Goal: Task Accomplishment & Management: Complete application form

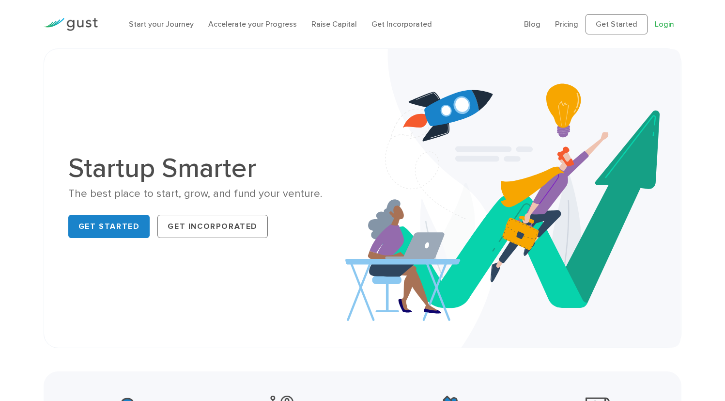
click at [664, 29] on link "Login" at bounding box center [664, 23] width 19 height 9
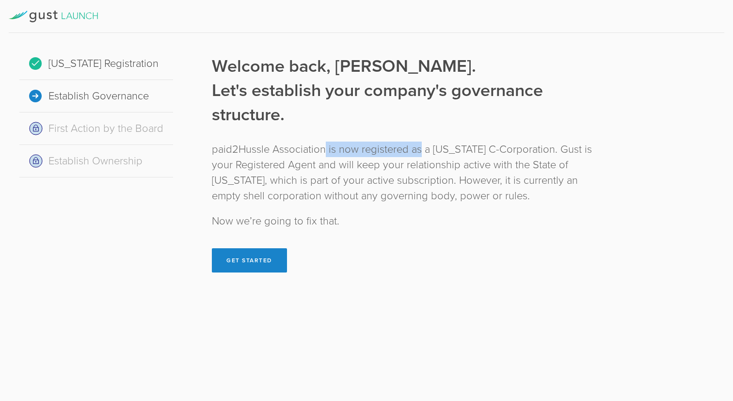
drag, startPoint x: 324, startPoint y: 149, endPoint x: 426, endPoint y: 149, distance: 102.2
click at [423, 149] on div "paid2Hussle Association is now registered as a Delaware C-Corporation. Gust is …" at bounding box center [406, 172] width 389 height 62
click at [284, 254] on div "Welcome back, Nolie. Let's establish your company's governance structure. paid2…" at bounding box center [406, 163] width 389 height 218
click at [261, 258] on button "Get Started" at bounding box center [249, 260] width 75 height 24
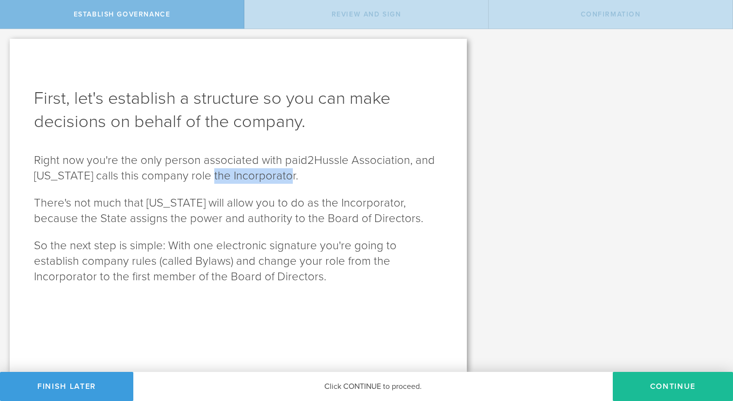
drag, startPoint x: 209, startPoint y: 177, endPoint x: 285, endPoint y: 176, distance: 76.6
click at [285, 176] on p "Right now you're the only person associated with paid2Hussle Association, and D…" at bounding box center [238, 168] width 408 height 31
click at [666, 390] on button "Continue" at bounding box center [672, 386] width 120 height 29
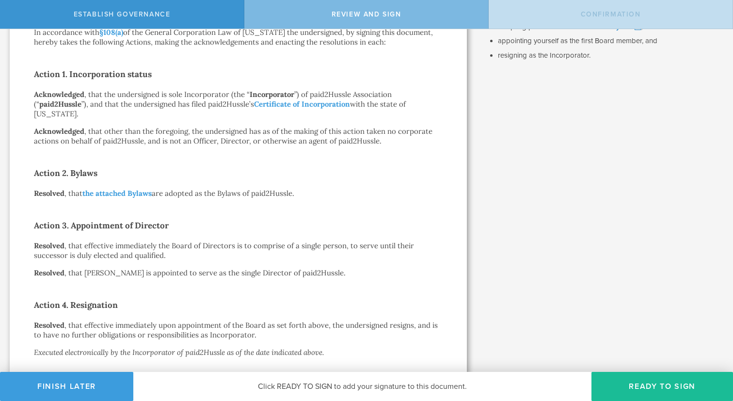
scroll to position [145, 0]
click at [329, 105] on link "Certificate of Incorporation" at bounding box center [302, 104] width 96 height 9
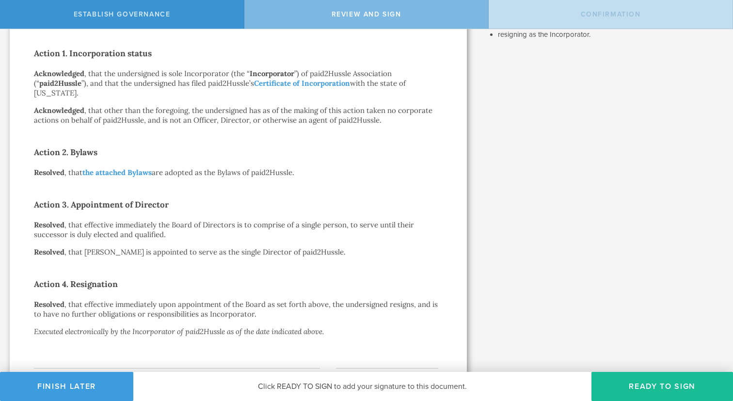
scroll to position [175, 0]
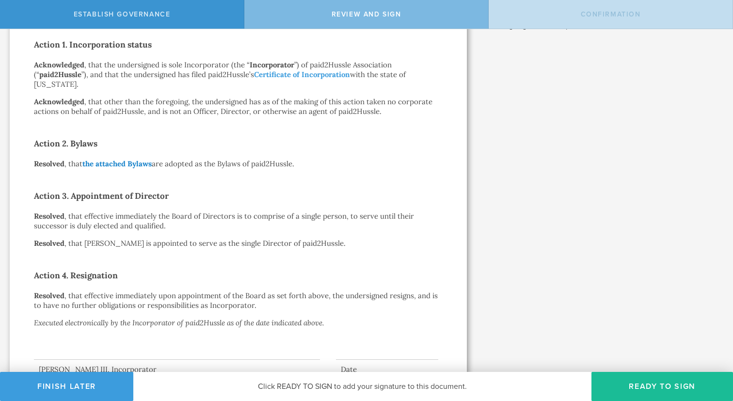
click at [127, 165] on link "the attached Bylaws" at bounding box center [116, 163] width 69 height 9
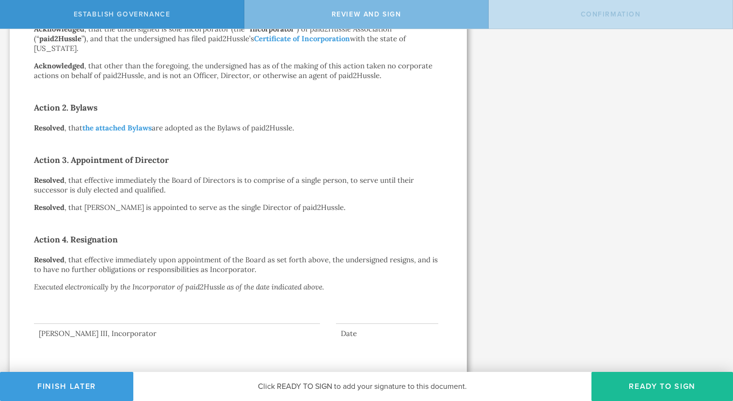
scroll to position [214, 0]
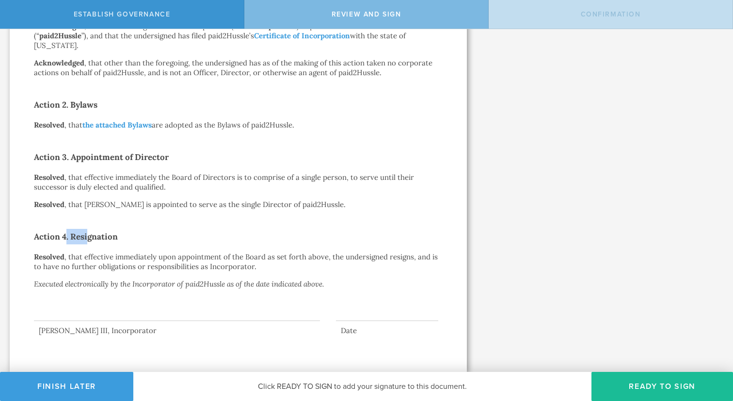
drag, startPoint x: 66, startPoint y: 236, endPoint x: 90, endPoint y: 236, distance: 23.7
click at [90, 236] on h2 "Action 4. Resignation" at bounding box center [238, 237] width 408 height 16
click at [631, 392] on button "Ready to Sign" at bounding box center [661, 386] width 141 height 29
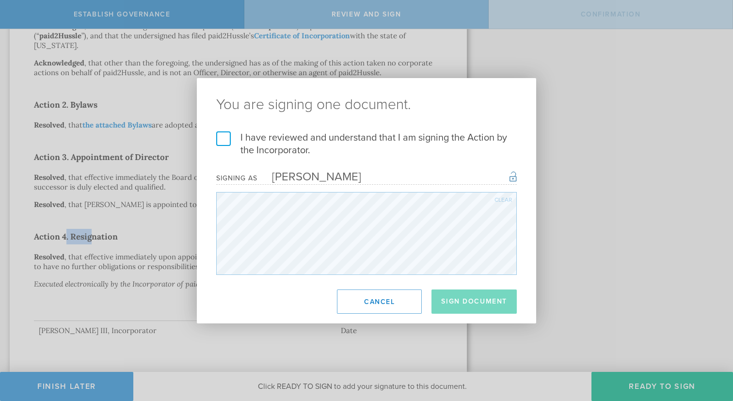
click at [305, 145] on label "I have reviewed and understand that I am signing the Action by the Incorporator." at bounding box center [366, 143] width 300 height 25
click at [0, 0] on input "I have reviewed and understand that I am signing the Action by the Incorporator." at bounding box center [0, 0] width 0 height 0
click at [478, 305] on button "Sign Document" at bounding box center [473, 301] width 85 height 24
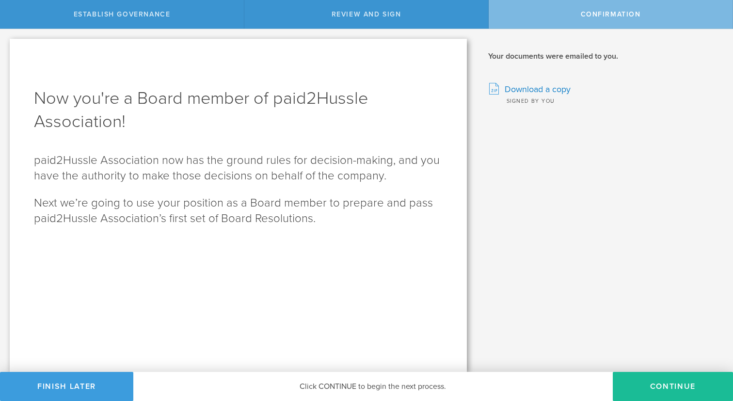
scroll to position [0, 0]
click at [660, 379] on button "Continue" at bounding box center [672, 386] width 120 height 29
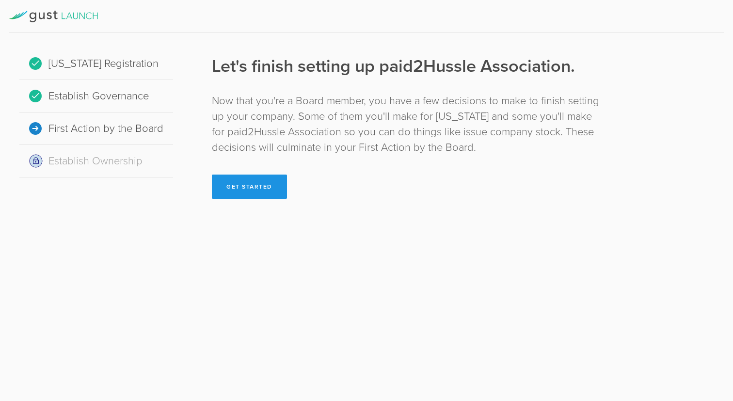
click at [267, 190] on button "Get Started" at bounding box center [249, 186] width 75 height 24
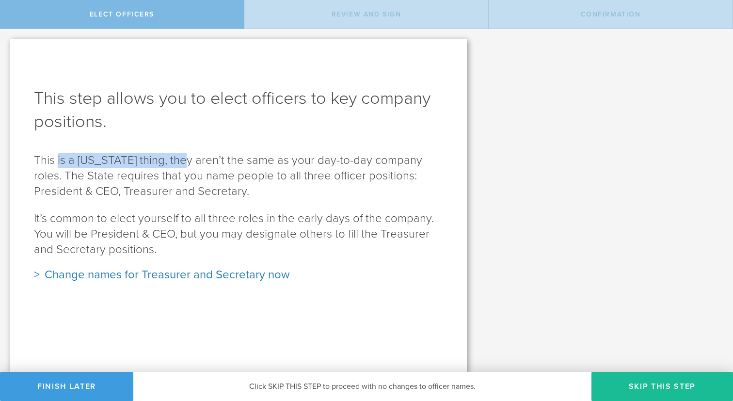
drag, startPoint x: 57, startPoint y: 157, endPoint x: 185, endPoint y: 157, distance: 127.4
click at [184, 157] on p "This is a Delaware thing, they aren’t the same as your day-to-day company roles…" at bounding box center [238, 176] width 408 height 47
click at [216, 169] on p "This is a Delaware thing, they aren’t the same as your day-to-day company roles…" at bounding box center [238, 176] width 408 height 47
drag, startPoint x: 59, startPoint y: 159, endPoint x: 148, endPoint y: 159, distance: 89.6
click at [148, 159] on p "This is a Delaware thing, they aren’t the same as your day-to-day company roles…" at bounding box center [238, 176] width 408 height 47
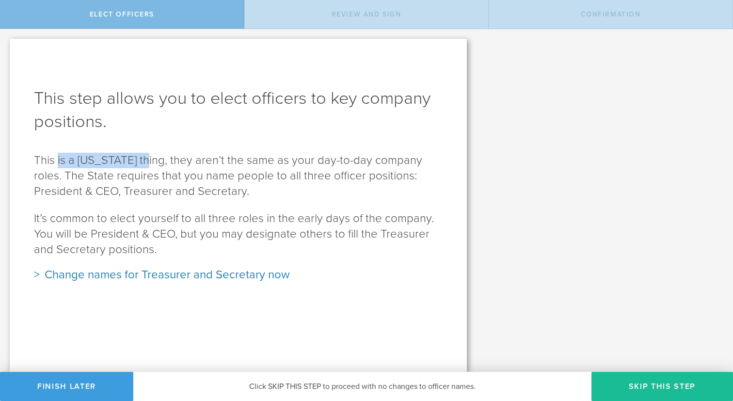
click at [179, 164] on p "This is a Delaware thing, they aren’t the same as your day-to-day company roles…" at bounding box center [238, 176] width 408 height 47
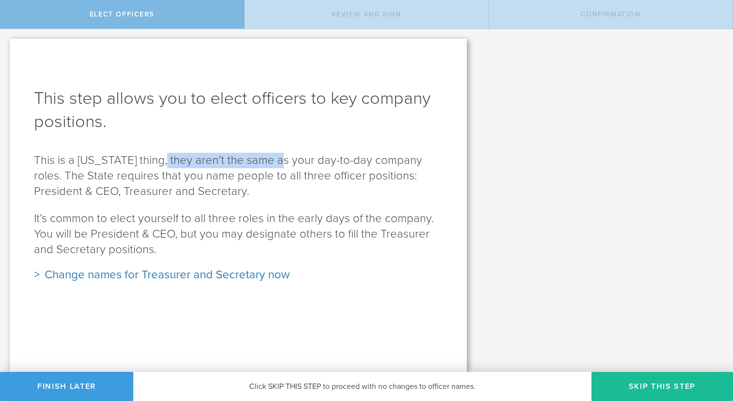
drag, startPoint x: 161, startPoint y: 160, endPoint x: 278, endPoint y: 159, distance: 116.3
click at [278, 159] on p "This is a Delaware thing, they aren’t the same as your day-to-day company roles…" at bounding box center [238, 176] width 408 height 47
click at [46, 274] on div "Change names for Treasurer and Secretary now" at bounding box center [238, 275] width 408 height 16
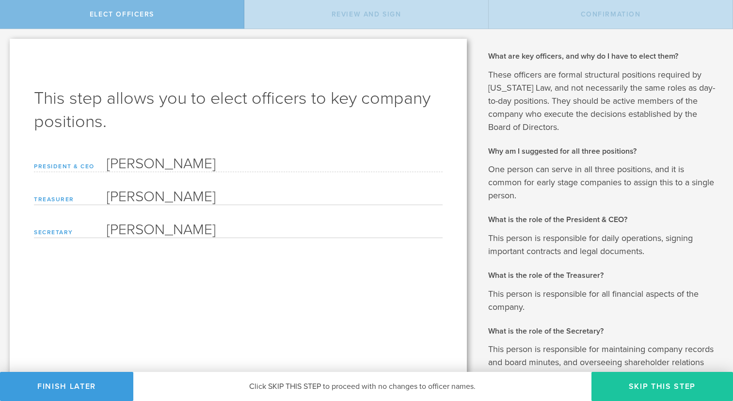
click at [614, 385] on button "Skip this step" at bounding box center [661, 386] width 141 height 29
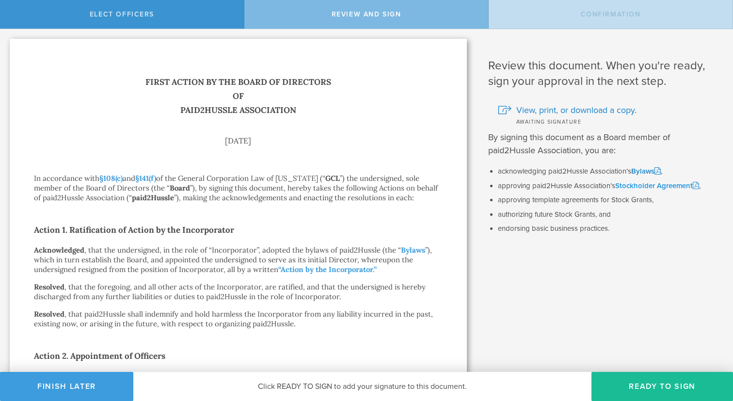
click at [654, 183] on link "Stockholder Agreement" at bounding box center [657, 185] width 84 height 9
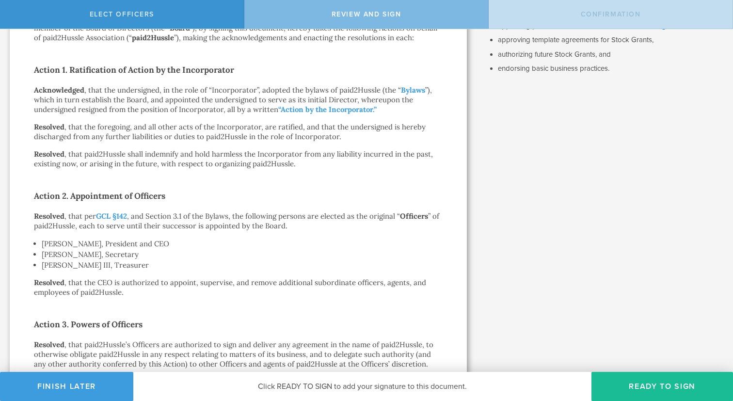
scroll to position [163, 0]
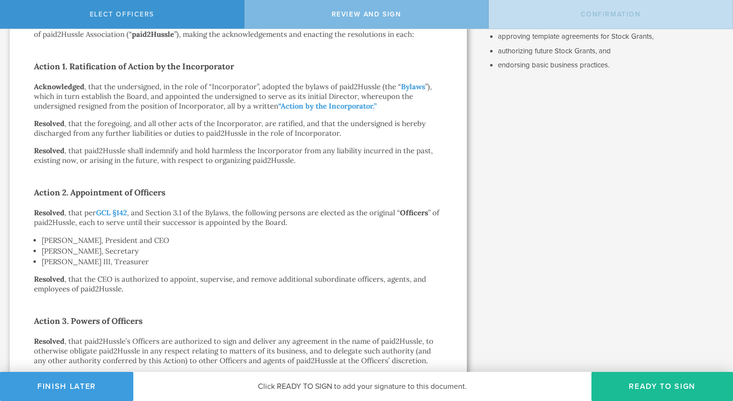
click at [310, 159] on p "Resolved , that paid2Hussle shall indemnify and hold harmless the Incorporator …" at bounding box center [238, 155] width 408 height 19
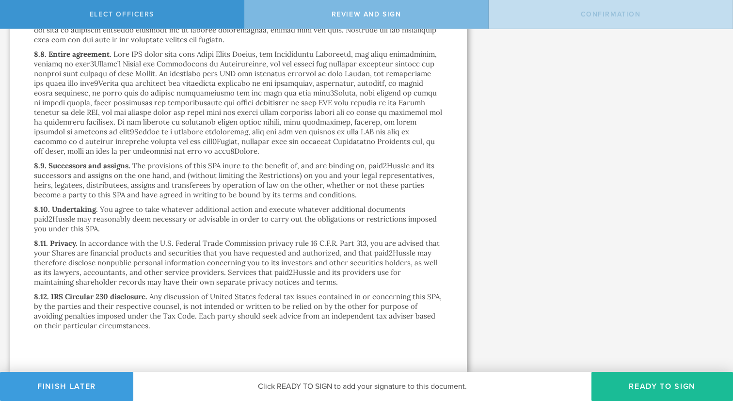
scroll to position [6953, 0]
click at [640, 389] on button "Ready to Sign" at bounding box center [661, 386] width 141 height 29
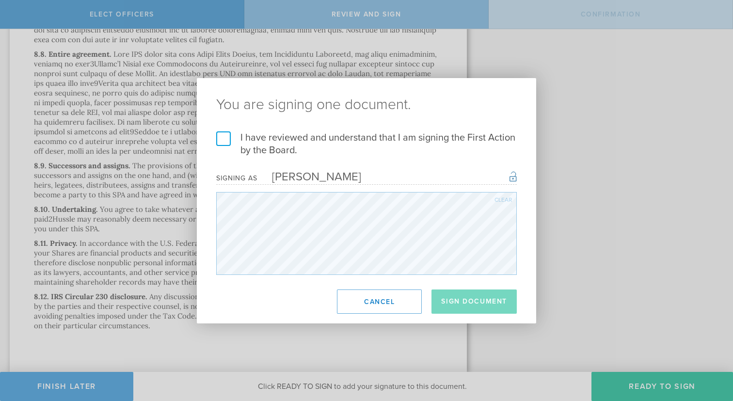
click at [405, 141] on label "I have reviewed and understand that I am signing the First Action by the Board." at bounding box center [366, 143] width 300 height 25
click at [0, 0] on input "I have reviewed and understand that I am signing the First Action by the Board." at bounding box center [0, 0] width 0 height 0
click at [472, 297] on button "Sign Document" at bounding box center [473, 301] width 85 height 24
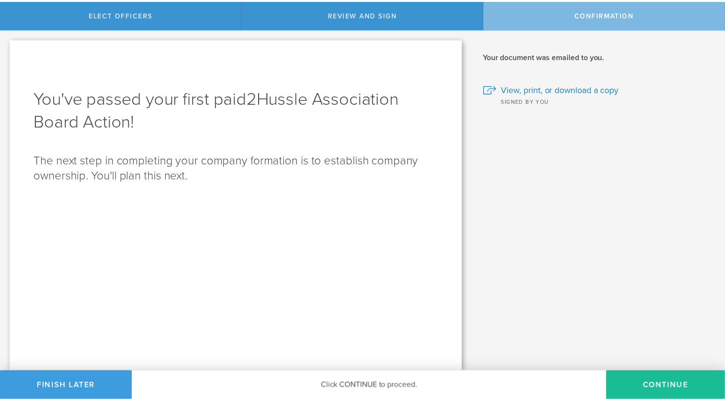
scroll to position [0, 0]
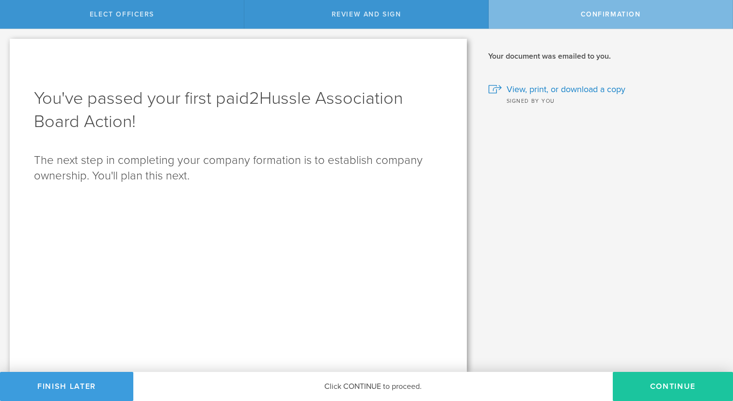
click at [649, 377] on button "Continue" at bounding box center [672, 386] width 120 height 29
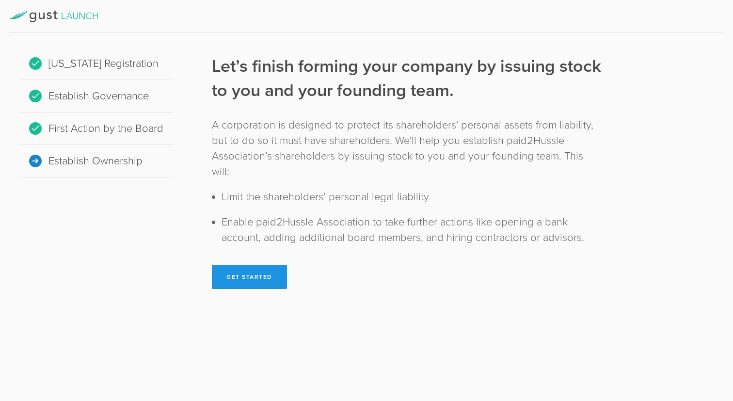
click at [268, 265] on button "Get Started" at bounding box center [249, 277] width 75 height 24
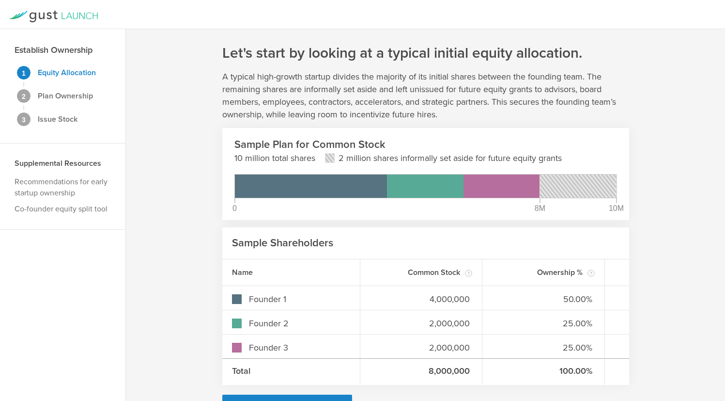
scroll to position [32, 0]
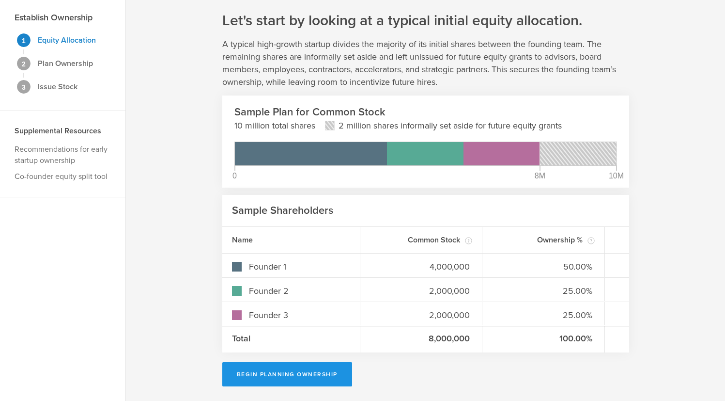
click at [330, 378] on button "Begin Planning Ownership" at bounding box center [287, 374] width 130 height 24
type input "[PERSON_NAME]"
type input "-"
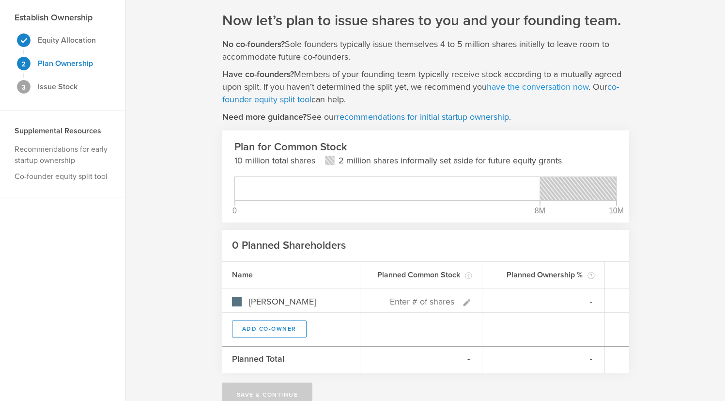
click at [572, 87] on link "have the conversation now" at bounding box center [538, 86] width 102 height 11
click at [615, 85] on link "co-founder equity split tool" at bounding box center [420, 92] width 397 height 23
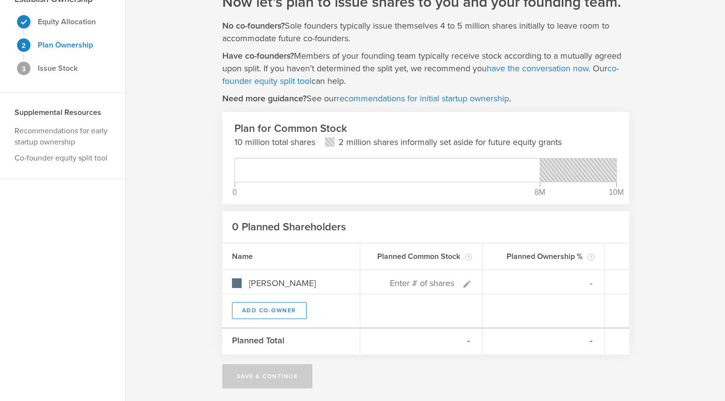
scroll to position [53, 0]
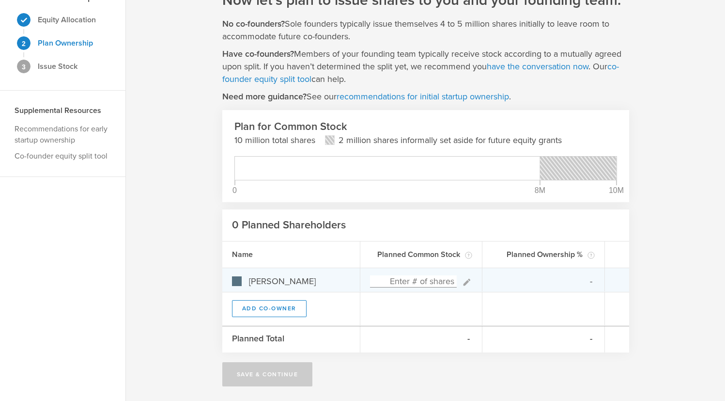
click at [436, 278] on input at bounding box center [413, 281] width 87 height 12
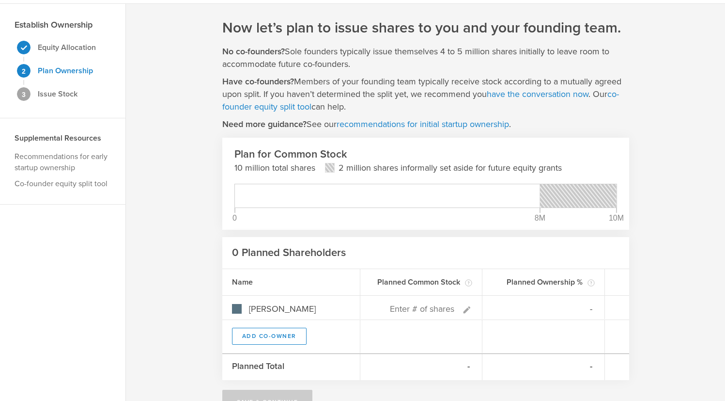
scroll to position [20, 0]
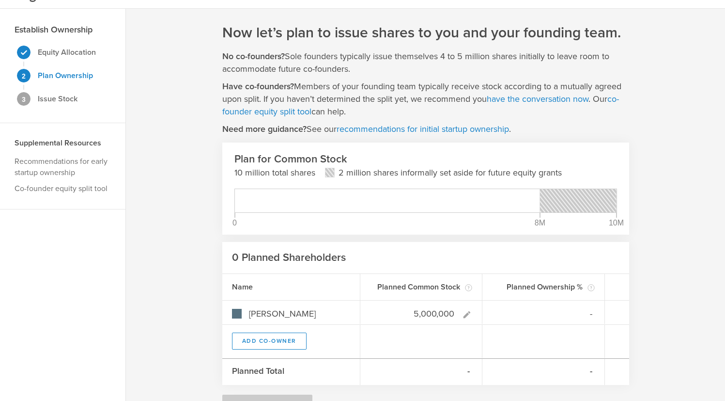
type input "5,000,000"
type gust-number-field "5000000"
type input "100.00%"
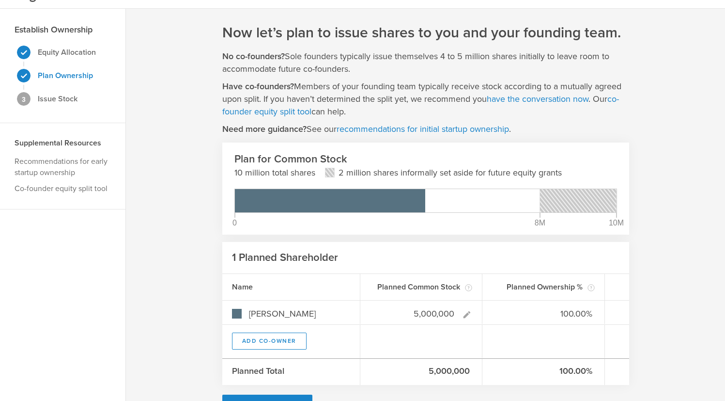
click at [200, 298] on div "Now let’s plan to issue shares to you and your founding team. No co-founders? S…" at bounding box center [425, 221] width 599 height 424
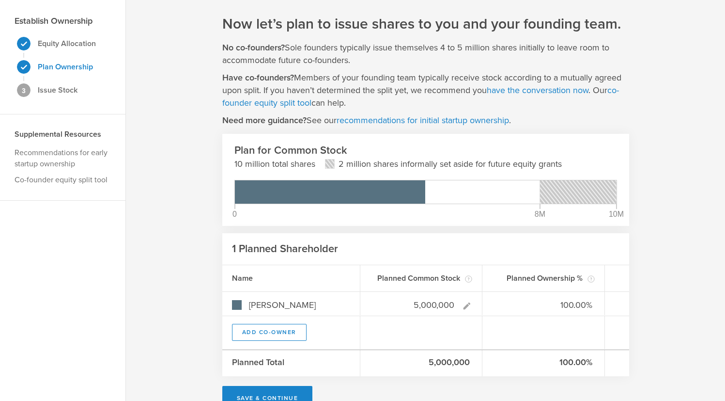
scroll to position [30, 0]
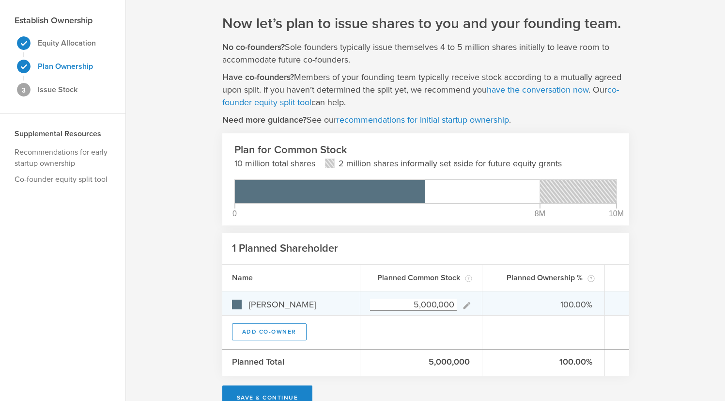
click at [426, 309] on input "5,000,000" at bounding box center [413, 304] width 87 height 12
click at [420, 306] on input "5,000,000" at bounding box center [413, 304] width 87 height 12
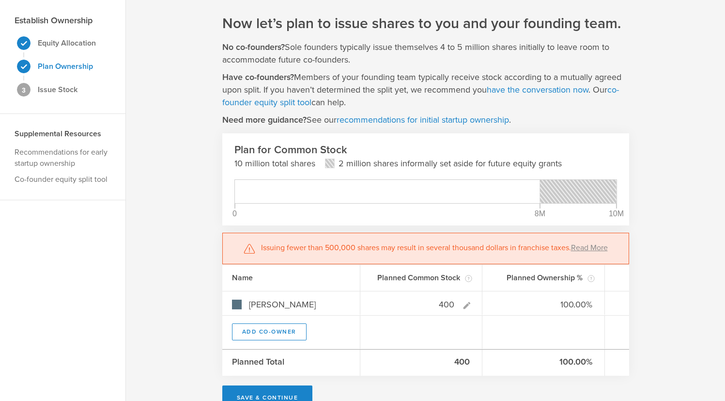
type input "400"
type gust-number-field "400"
click at [599, 242] on div "Issuing fewer than 500,000 shares may result in several thousand dollars in fra…" at bounding box center [425, 248] width 407 height 31
click at [596, 246] on link "Read More" at bounding box center [589, 248] width 37 height 10
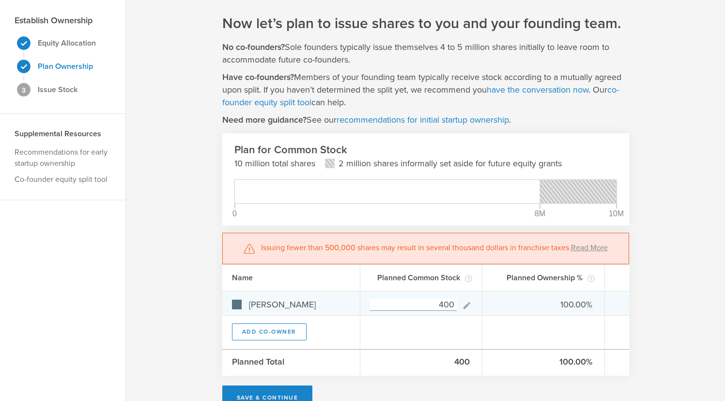
click at [452, 303] on input "400" at bounding box center [413, 304] width 87 height 12
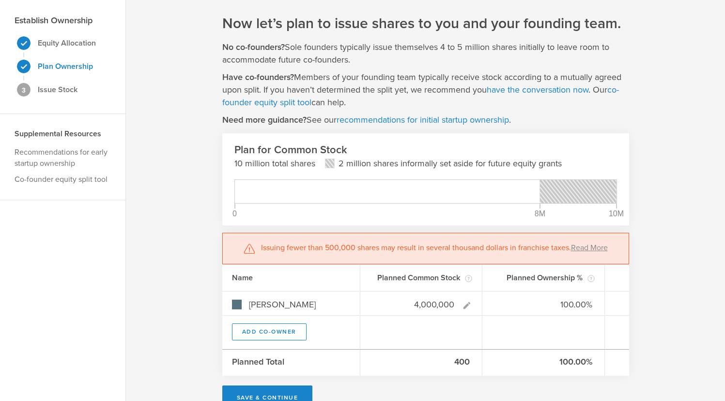
type input "4,000,000"
type gust-number-field "4000000"
click at [148, 292] on div "Now let’s plan to issue shares to you and your founding team. No co-founders? S…" at bounding box center [425, 212] width 599 height 424
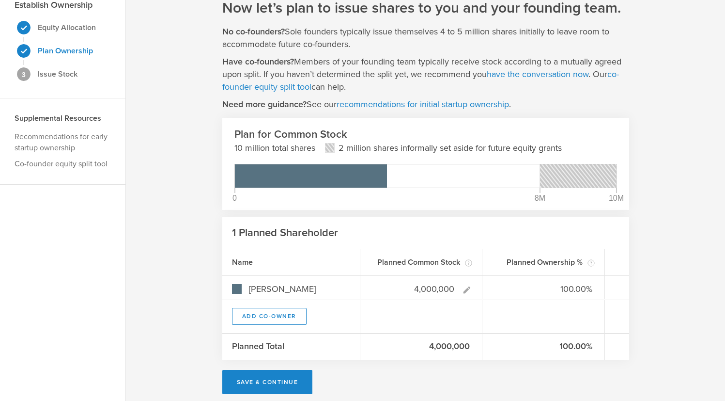
scroll to position [53, 0]
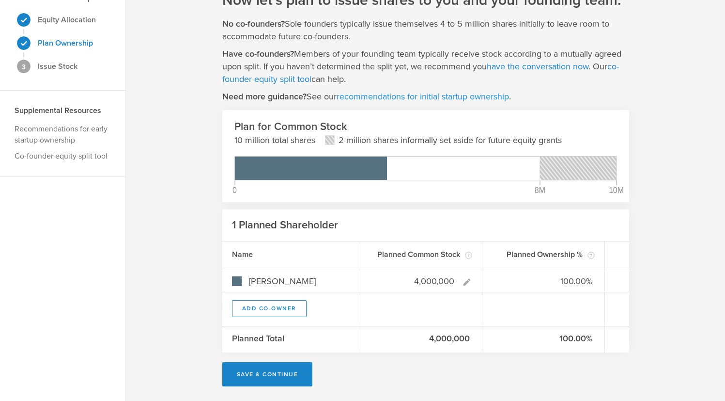
click at [504, 99] on link "recommendations for initial startup ownership" at bounding box center [423, 96] width 172 height 11
click at [290, 368] on button "Save & Continue" at bounding box center [267, 374] width 91 height 24
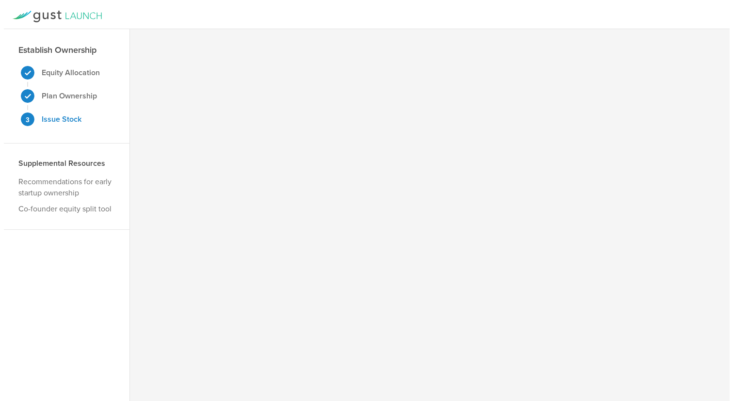
scroll to position [0, 0]
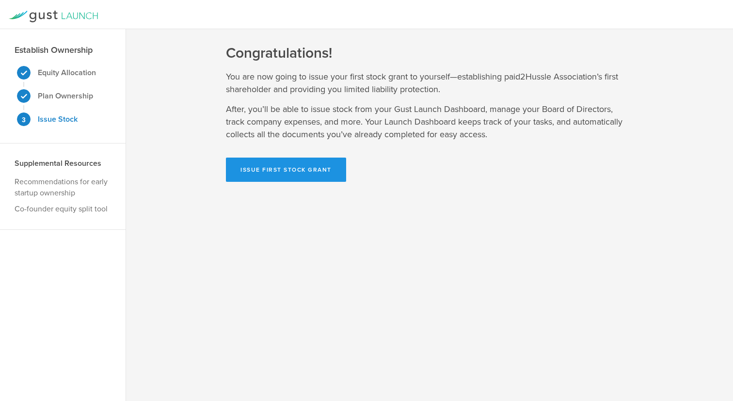
click at [297, 167] on button "Issue First Stock Grant" at bounding box center [286, 169] width 120 height 24
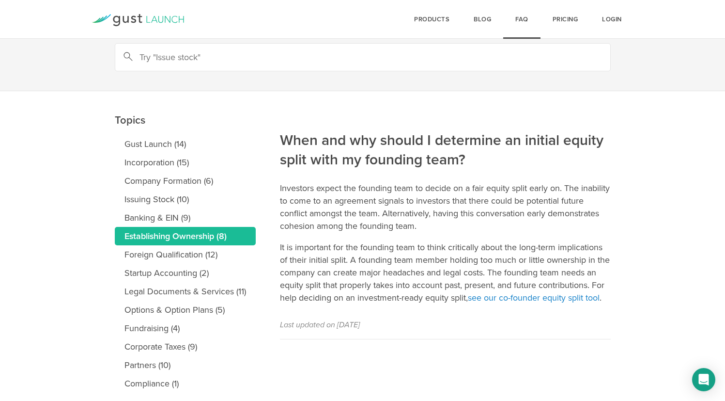
scroll to position [51, 0]
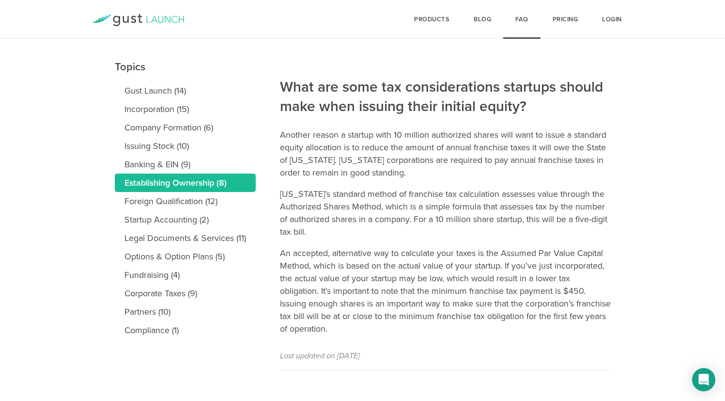
scroll to position [103, 0]
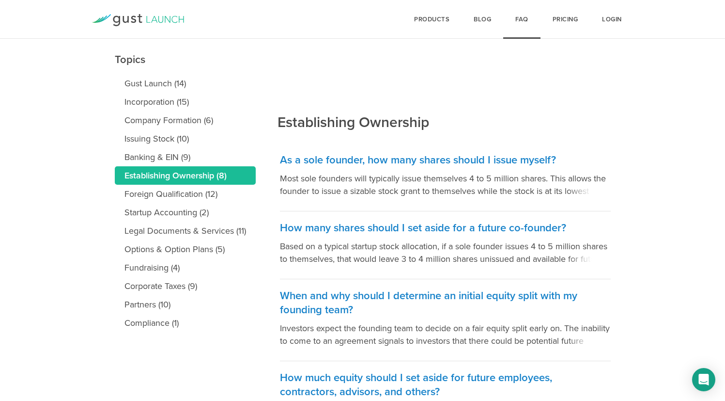
scroll to position [103, 0]
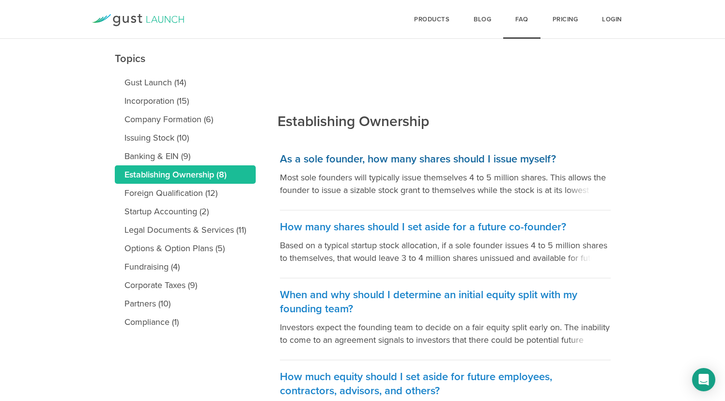
click at [518, 190] on p "Most sole founders will typically issue themselves 4 to 5 million shares. This …" at bounding box center [445, 183] width 331 height 25
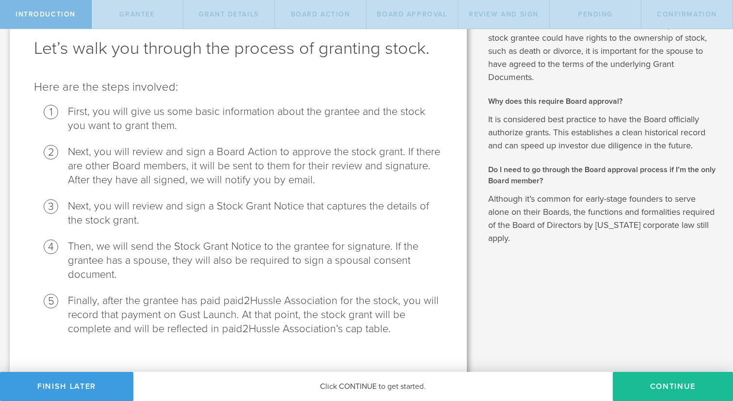
scroll to position [63, 0]
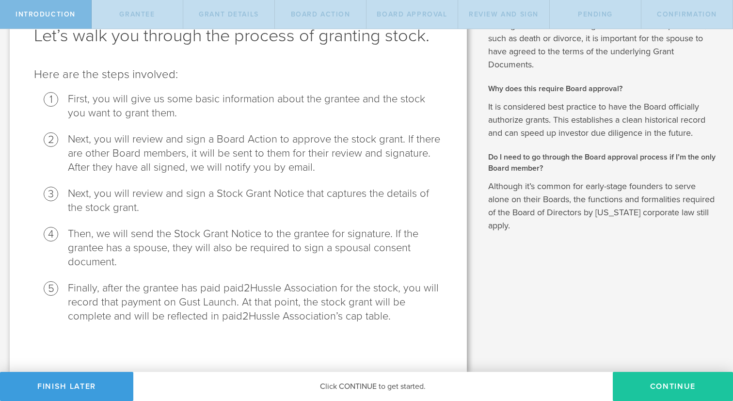
click at [654, 381] on button "Continue" at bounding box center [672, 386] width 120 height 29
radio input "true"
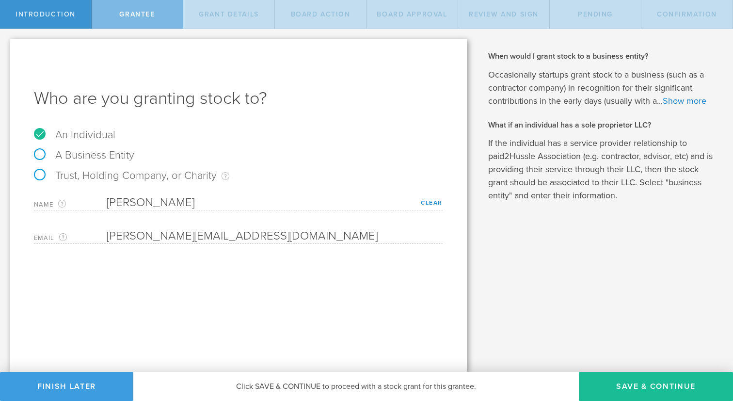
click at [643, 131] on div "When would I grant stock to a business entity? Occasionally startups grant stoc…" at bounding box center [603, 126] width 230 height 151
click at [653, 122] on h2 "What if an individual has a sole proprietor LLC?" at bounding box center [603, 125] width 230 height 11
click at [670, 101] on link "Show more" at bounding box center [684, 100] width 44 height 11
